Goal: Task Accomplishment & Management: Manage account settings

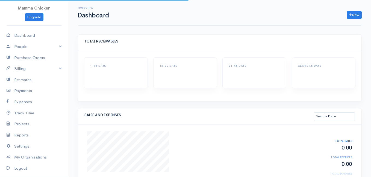
select select "thistoyear"
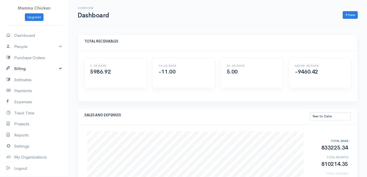
click at [29, 67] on link "Billing" at bounding box center [34, 68] width 68 height 11
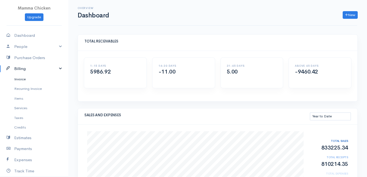
click at [25, 77] on link "Invoice" at bounding box center [34, 80] width 68 height 10
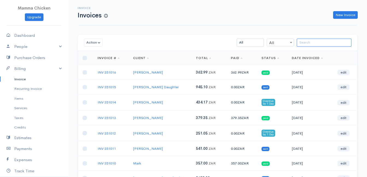
click at [308, 44] on input "search" at bounding box center [324, 43] width 55 height 8
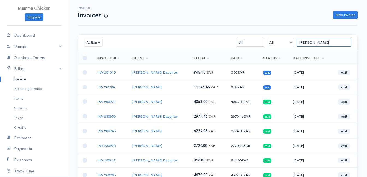
type input "[PERSON_NAME]"
click at [106, 87] on link "INV 251002" at bounding box center [106, 87] width 18 height 5
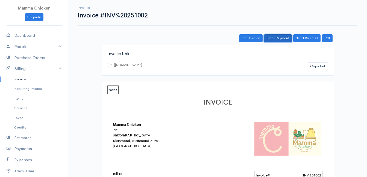
click at [278, 38] on link "Enter Payment" at bounding box center [278, 38] width 28 height 8
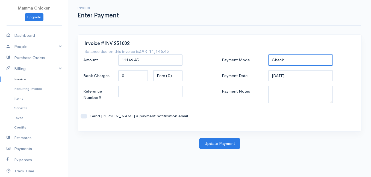
click at [297, 62] on select "Check Bank Transfer Credit Cash Debit ACH VISA MASTERCARD AMEX DISCOVER DINERS …" at bounding box center [300, 60] width 64 height 11
select select "Bank Transfer"
click at [268, 55] on select "Check Bank Transfer Credit Cash Debit ACH VISA MASTERCARD AMEX DISCOVER DINERS …" at bounding box center [300, 60] width 64 height 11
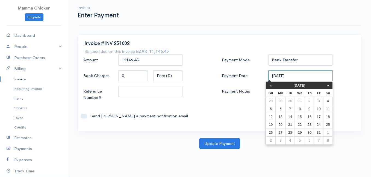
click at [303, 77] on input "[DATE]" at bounding box center [300, 75] width 64 height 11
click at [302, 109] on td "8" at bounding box center [300, 109] width 10 height 8
type input "[DATE]"
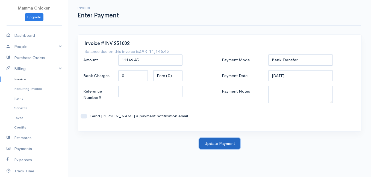
click at [218, 142] on button "Update Payment" at bounding box center [219, 143] width 41 height 11
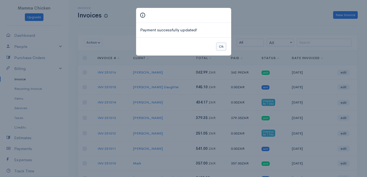
click at [219, 45] on button "Ok" at bounding box center [221, 47] width 10 height 8
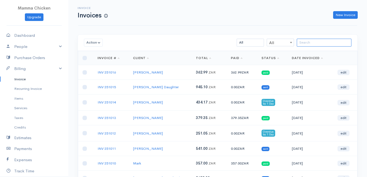
click at [309, 42] on input "search" at bounding box center [324, 43] width 55 height 8
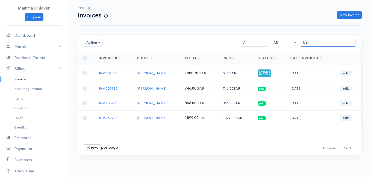
type input "ben"
click at [108, 71] on link "INV 251000" at bounding box center [108, 73] width 18 height 5
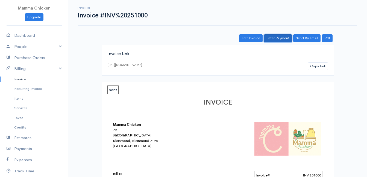
click at [279, 40] on link "Enter Payment" at bounding box center [278, 38] width 28 height 8
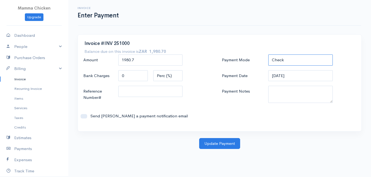
click at [313, 59] on select "Check Bank Transfer Credit Cash Debit ACH VISA MASTERCARD AMEX DISCOVER DINERS …" at bounding box center [300, 60] width 64 height 11
select select "Bank Transfer"
click at [268, 55] on select "Check Bank Transfer Credit Cash Debit ACH VISA MASTERCARD AMEX DISCOVER DINERS …" at bounding box center [300, 60] width 64 height 11
click at [306, 78] on input "[DATE]" at bounding box center [300, 75] width 64 height 11
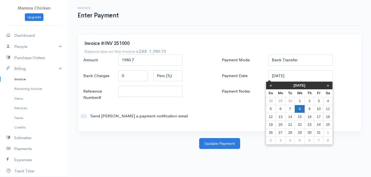
click at [301, 108] on td "8" at bounding box center [300, 109] width 10 height 8
type input "[DATE]"
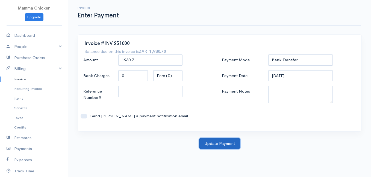
click at [222, 143] on button "Update Payment" at bounding box center [219, 143] width 41 height 11
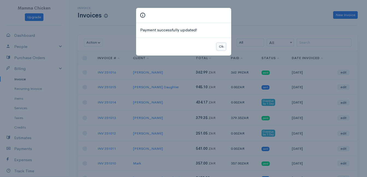
click at [221, 44] on button "Ok" at bounding box center [221, 47] width 10 height 8
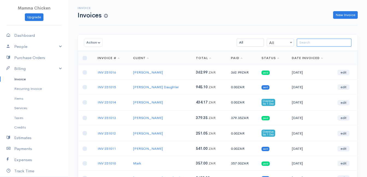
click at [312, 44] on input "search" at bounding box center [324, 43] width 55 height 8
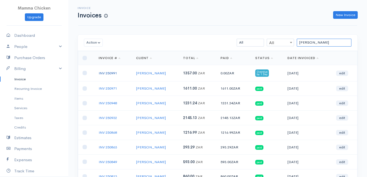
type input "[PERSON_NAME]"
click at [109, 72] on link "INV 250991" at bounding box center [108, 73] width 18 height 5
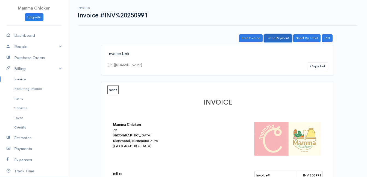
click at [277, 38] on link "Enter Payment" at bounding box center [278, 38] width 28 height 8
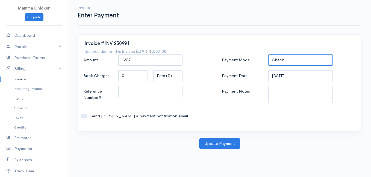
click at [296, 58] on select "Check Bank Transfer Credit Cash Debit ACH VISA MASTERCARD AMEX DISCOVER DINERS …" at bounding box center [300, 60] width 64 height 11
select select "Bank Transfer"
click at [268, 55] on select "Check Bank Transfer Credit Cash Debit ACH VISA MASTERCARD AMEX DISCOVER DINERS …" at bounding box center [300, 60] width 64 height 11
click at [299, 78] on input "[DATE]" at bounding box center [300, 75] width 64 height 11
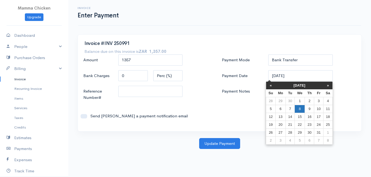
click at [301, 109] on td "8" at bounding box center [300, 109] width 10 height 8
type input "[DATE]"
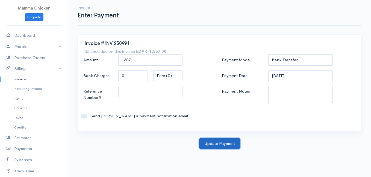
click at [224, 142] on button "Update Payment" at bounding box center [219, 143] width 41 height 11
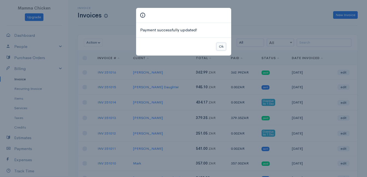
click at [220, 46] on button "Ok" at bounding box center [221, 47] width 10 height 8
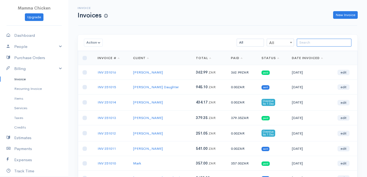
click at [328, 39] on input "search" at bounding box center [324, 43] width 55 height 8
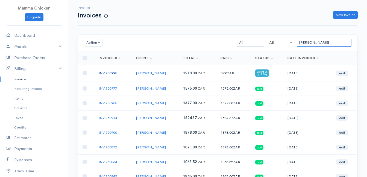
type input "[PERSON_NAME]"
click at [116, 72] on link "INV 250995" at bounding box center [108, 73] width 18 height 5
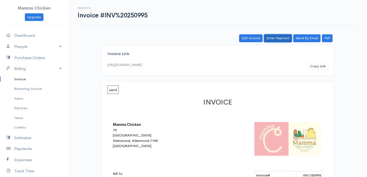
click at [279, 39] on link "Enter Payment" at bounding box center [278, 38] width 28 height 8
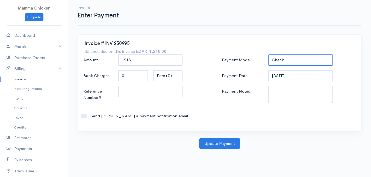
click at [321, 59] on select "Check Bank Transfer Credit Cash Debit ACH VISA MASTERCARD AMEX DISCOVER DINERS …" at bounding box center [300, 60] width 64 height 11
select select "Bank Transfer"
click at [268, 55] on select "Check Bank Transfer Credit Cash Debit ACH VISA MASTERCARD AMEX DISCOVER DINERS …" at bounding box center [300, 60] width 64 height 11
click at [309, 76] on input "[DATE]" at bounding box center [300, 75] width 64 height 11
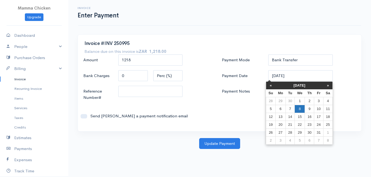
click at [299, 109] on td "8" at bounding box center [300, 109] width 10 height 8
type input "[DATE]"
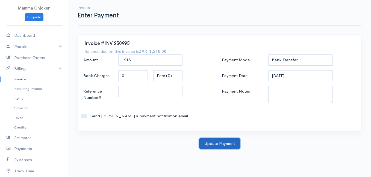
click at [218, 143] on button "Update Payment" at bounding box center [219, 143] width 41 height 11
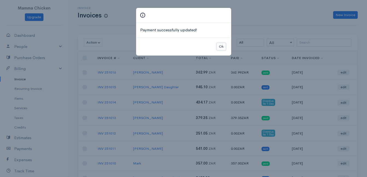
click at [224, 45] on button "Ok" at bounding box center [221, 47] width 10 height 8
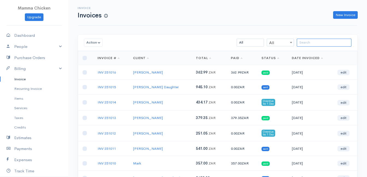
click at [330, 43] on input "search" at bounding box center [324, 43] width 55 height 8
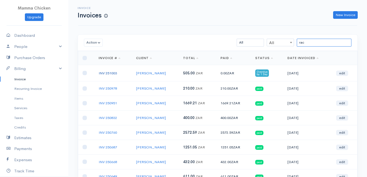
type input "rac"
click at [108, 73] on link "INV 251003" at bounding box center [108, 73] width 18 height 5
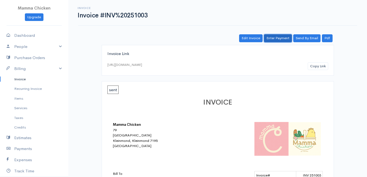
click at [275, 35] on link "Enter Payment" at bounding box center [278, 38] width 28 height 8
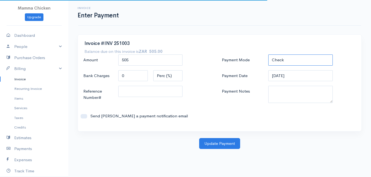
click at [297, 60] on select "Check Bank Transfer Credit Cash Debit ACH VISA MASTERCARD AMEX DISCOVER DINERS …" at bounding box center [300, 60] width 64 height 11
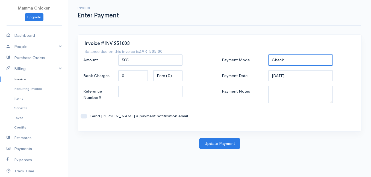
select select "Bank Transfer"
click at [268, 55] on select "Check Bank Transfer Credit Cash Debit ACH VISA MASTERCARD AMEX DISCOVER DINERS …" at bounding box center [300, 60] width 64 height 11
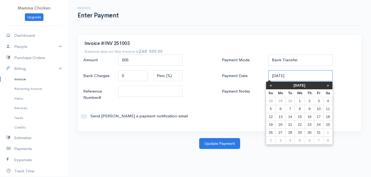
click at [306, 78] on input "[DATE]" at bounding box center [300, 75] width 64 height 11
click at [299, 106] on td "8" at bounding box center [300, 109] width 10 height 8
type input "[DATE]"
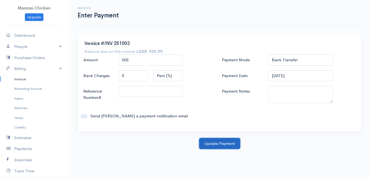
click at [212, 143] on button "Update Payment" at bounding box center [219, 143] width 41 height 11
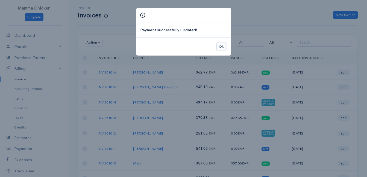
click at [222, 48] on button "Ok" at bounding box center [221, 47] width 10 height 8
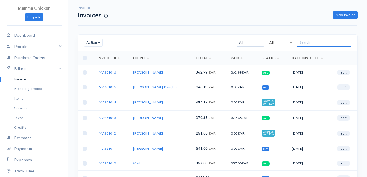
click at [308, 41] on input "search" at bounding box center [324, 43] width 55 height 8
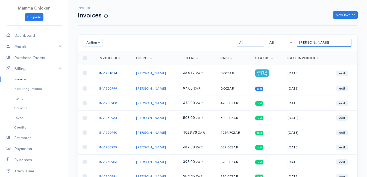
type input "[PERSON_NAME]"
click at [112, 73] on link "INV 251014" at bounding box center [108, 73] width 18 height 5
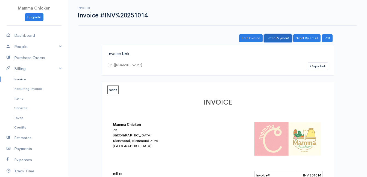
click at [282, 39] on link "Enter Payment" at bounding box center [278, 38] width 28 height 8
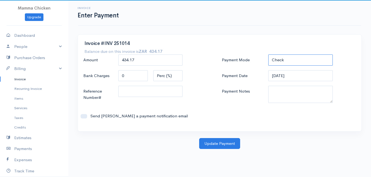
click at [289, 60] on select "Check Bank Transfer Credit Cash Debit ACH VISA MASTERCARD AMEX DISCOVER DINERS …" at bounding box center [300, 60] width 64 height 11
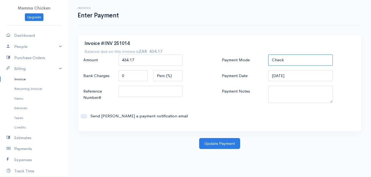
select select "Bank Transfer"
click at [268, 55] on select "Check Bank Transfer Credit Cash Debit ACH VISA MASTERCARD AMEX DISCOVER DINERS …" at bounding box center [300, 60] width 64 height 11
click at [307, 77] on input "[DATE]" at bounding box center [300, 75] width 64 height 11
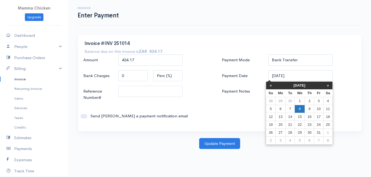
click at [300, 108] on td "8" at bounding box center [300, 109] width 10 height 8
type input "[DATE]"
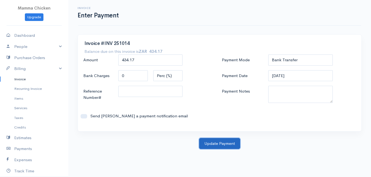
click at [225, 142] on button "Update Payment" at bounding box center [219, 143] width 41 height 11
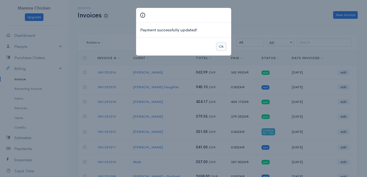
click at [221, 47] on button "Ok" at bounding box center [221, 47] width 10 height 8
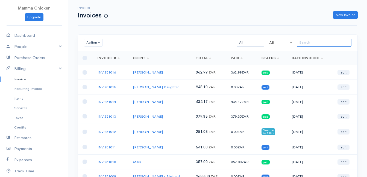
click at [309, 42] on input "search" at bounding box center [324, 43] width 55 height 8
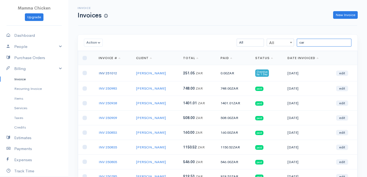
type input "car"
click at [108, 73] on link "INV 251012" at bounding box center [108, 73] width 18 height 5
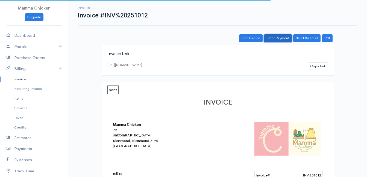
click at [283, 40] on link "Enter Payment" at bounding box center [278, 38] width 28 height 8
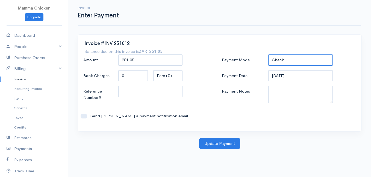
click at [286, 58] on select "Check Bank Transfer Credit Cash Debit ACH VISA MASTERCARD AMEX DISCOVER DINERS …" at bounding box center [300, 60] width 64 height 11
select select "Bank Transfer"
click at [268, 55] on select "Check Bank Transfer Credit Cash Debit ACH VISA MASTERCARD AMEX DISCOVER DINERS …" at bounding box center [300, 60] width 64 height 11
click at [297, 77] on input "[DATE]" at bounding box center [300, 75] width 64 height 11
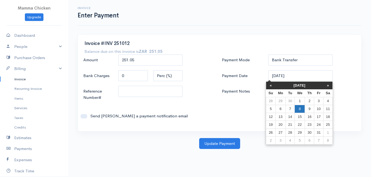
click at [300, 107] on td "8" at bounding box center [300, 109] width 10 height 8
type input "[DATE]"
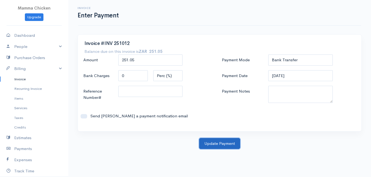
click at [220, 141] on button "Update Payment" at bounding box center [219, 143] width 41 height 11
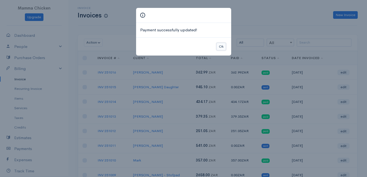
click at [221, 46] on button "Ok" at bounding box center [221, 47] width 10 height 8
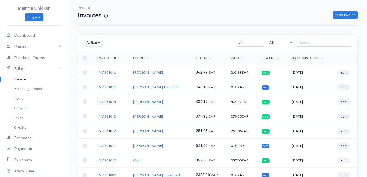
click at [107, 131] on link "INV 251012" at bounding box center [106, 131] width 18 height 5
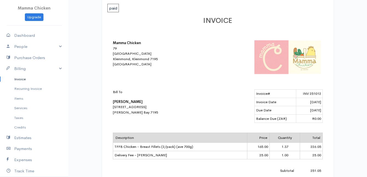
scroll to position [137, 0]
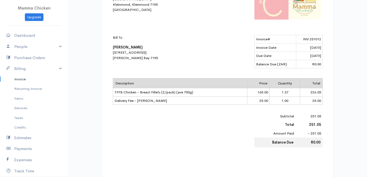
click at [22, 79] on link "Invoice" at bounding box center [34, 80] width 68 height 10
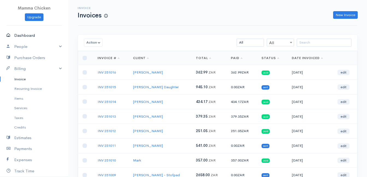
click at [26, 35] on link "Dashboard" at bounding box center [34, 35] width 68 height 11
select select "thistoyear"
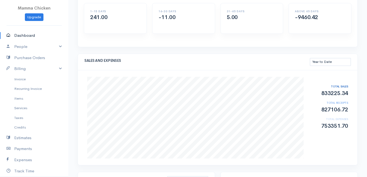
scroll to position [82, 0]
